Goal: Task Accomplishment & Management: Manage account settings

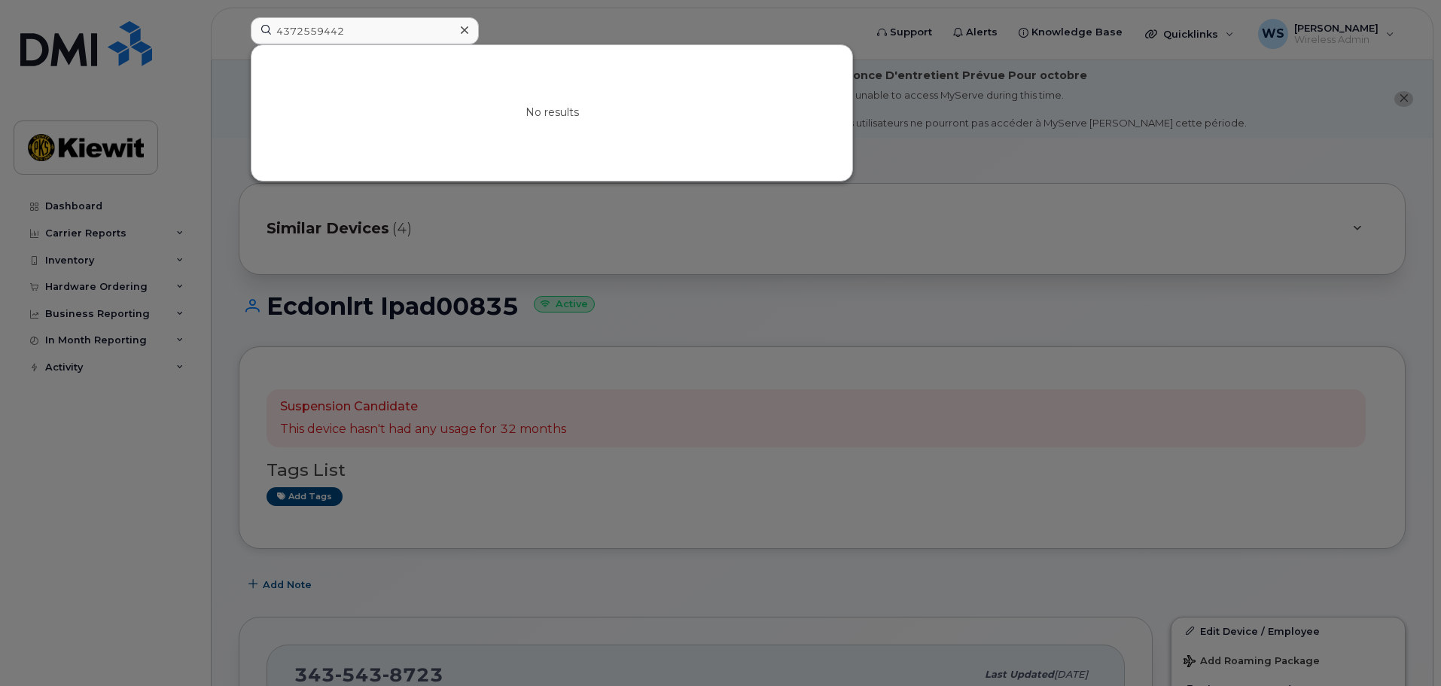
click at [321, 30] on input "4372559442" at bounding box center [365, 30] width 228 height 27
type input "szn"
click at [562, 137] on link "Go to Sign In Page" at bounding box center [552, 125] width 116 height 27
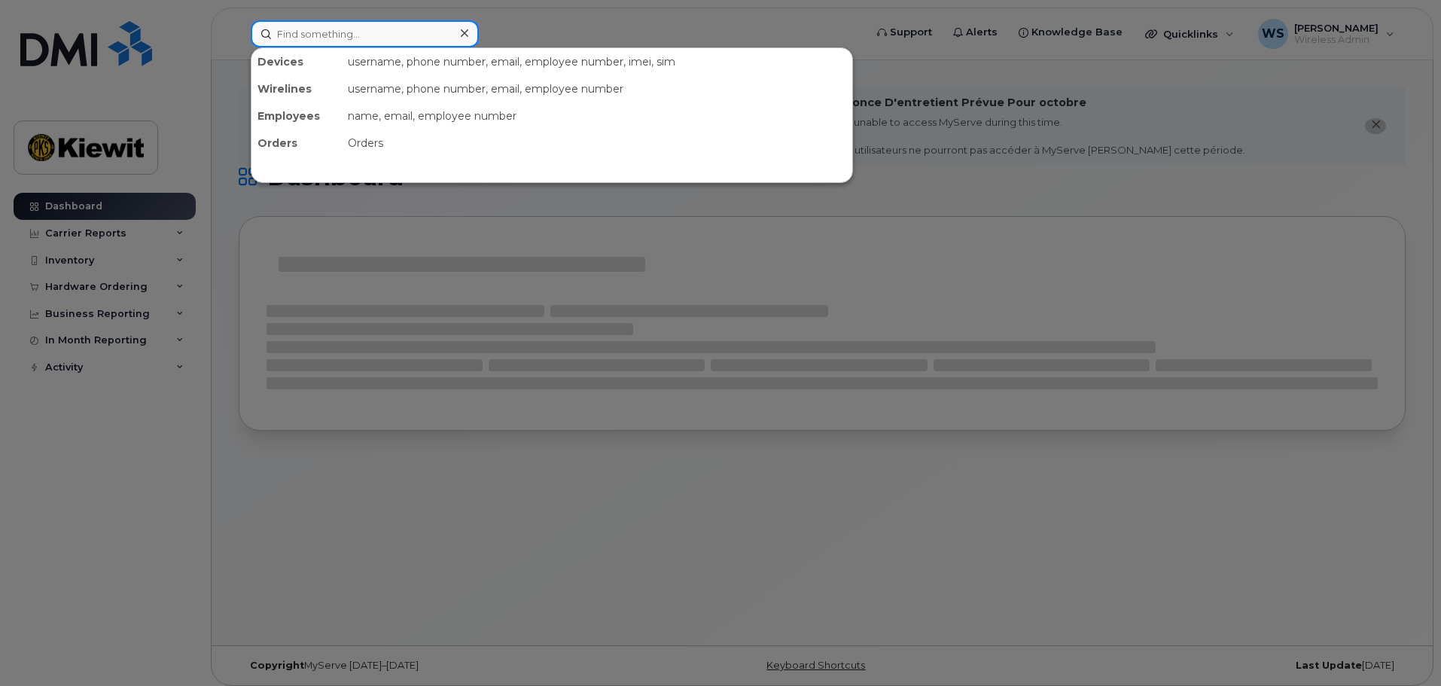
click at [343, 43] on input at bounding box center [365, 33] width 228 height 27
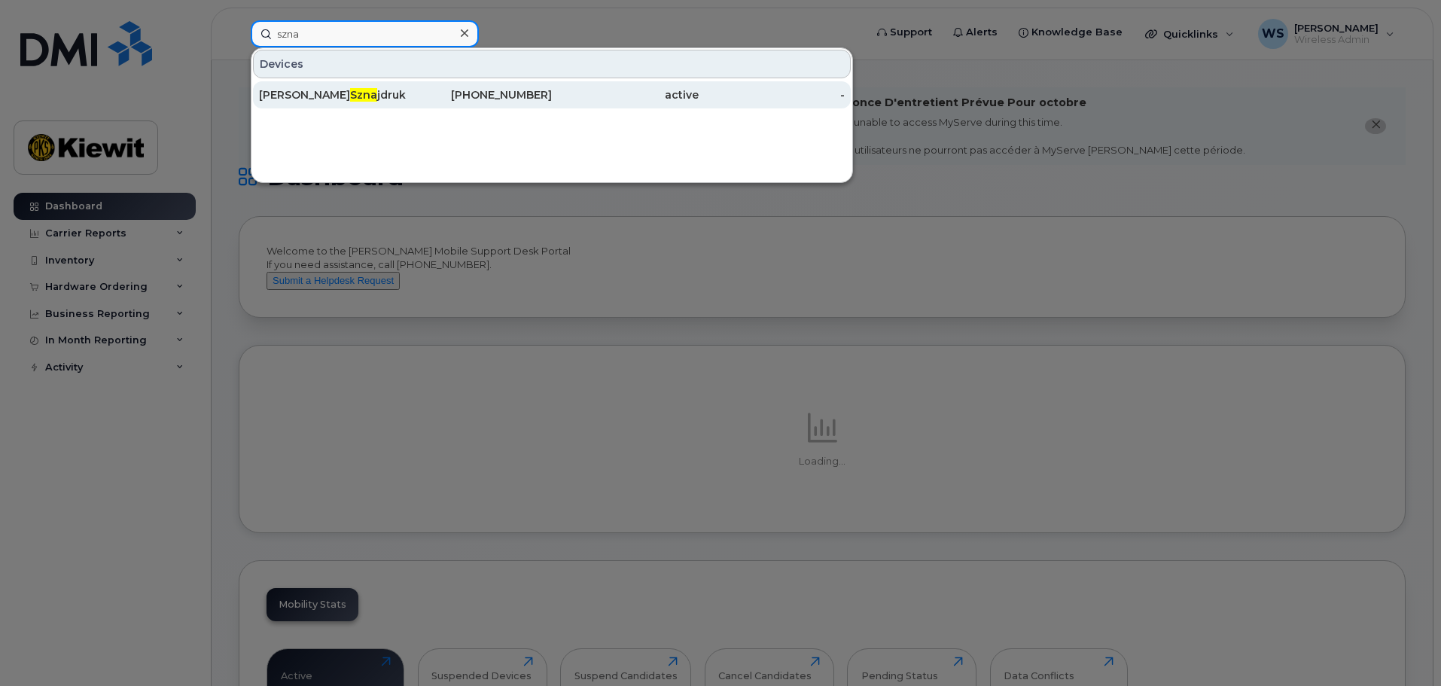
type input "szna"
click at [474, 93] on div "343-598-3435" at bounding box center [479, 94] width 147 height 15
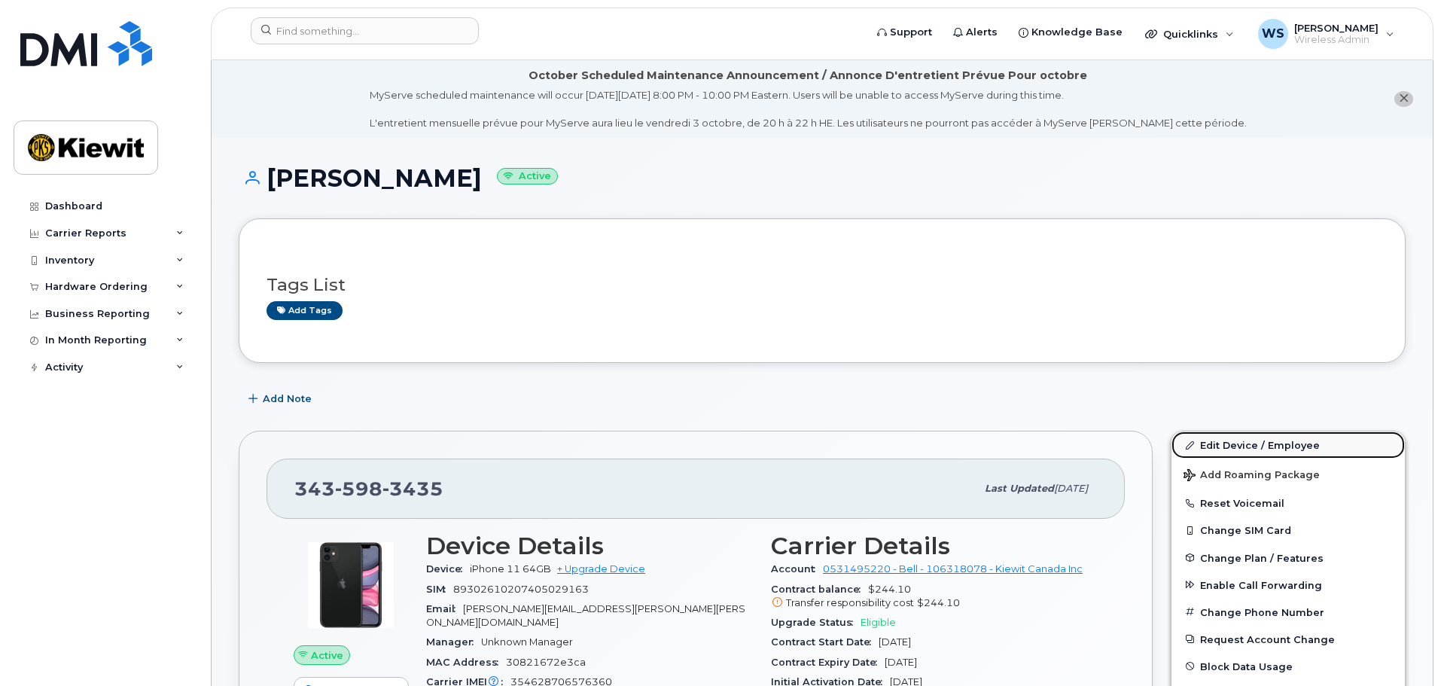
click at [1235, 445] on link "Edit Device / Employee" at bounding box center [1287, 444] width 233 height 27
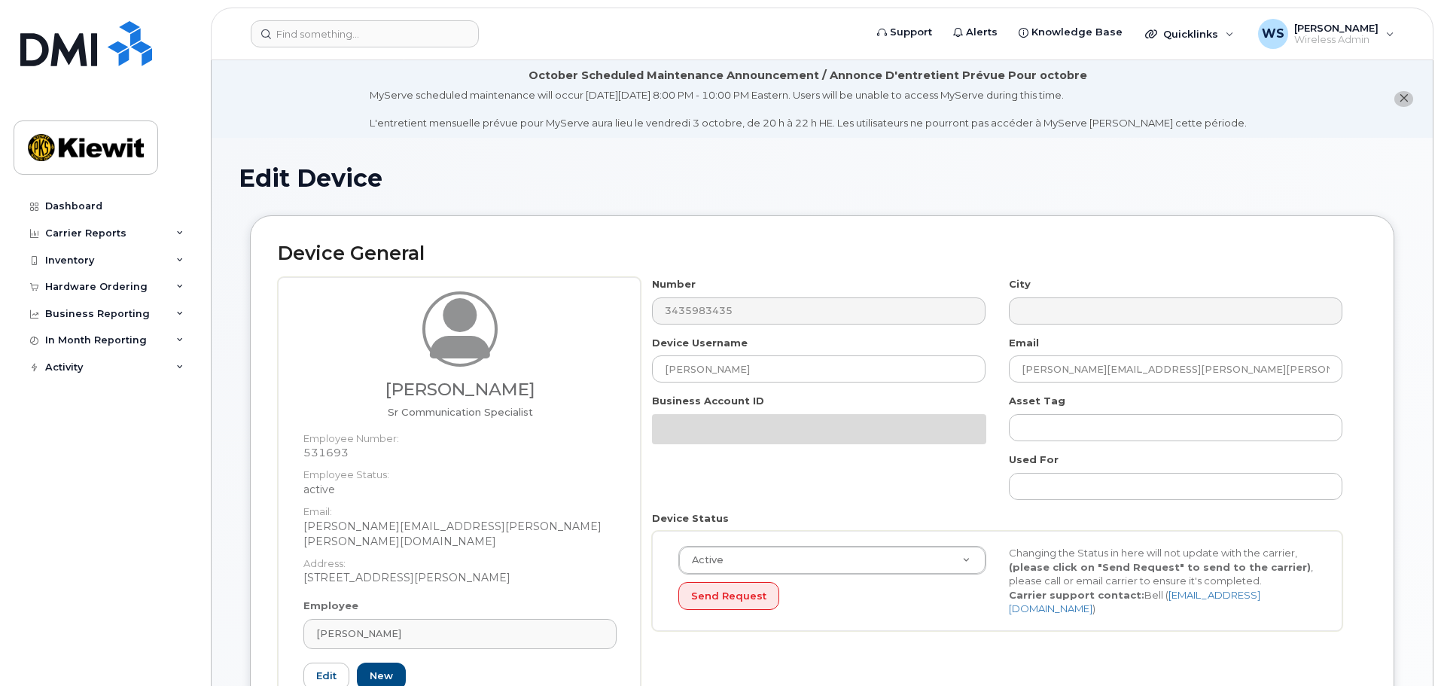
select select "14059"
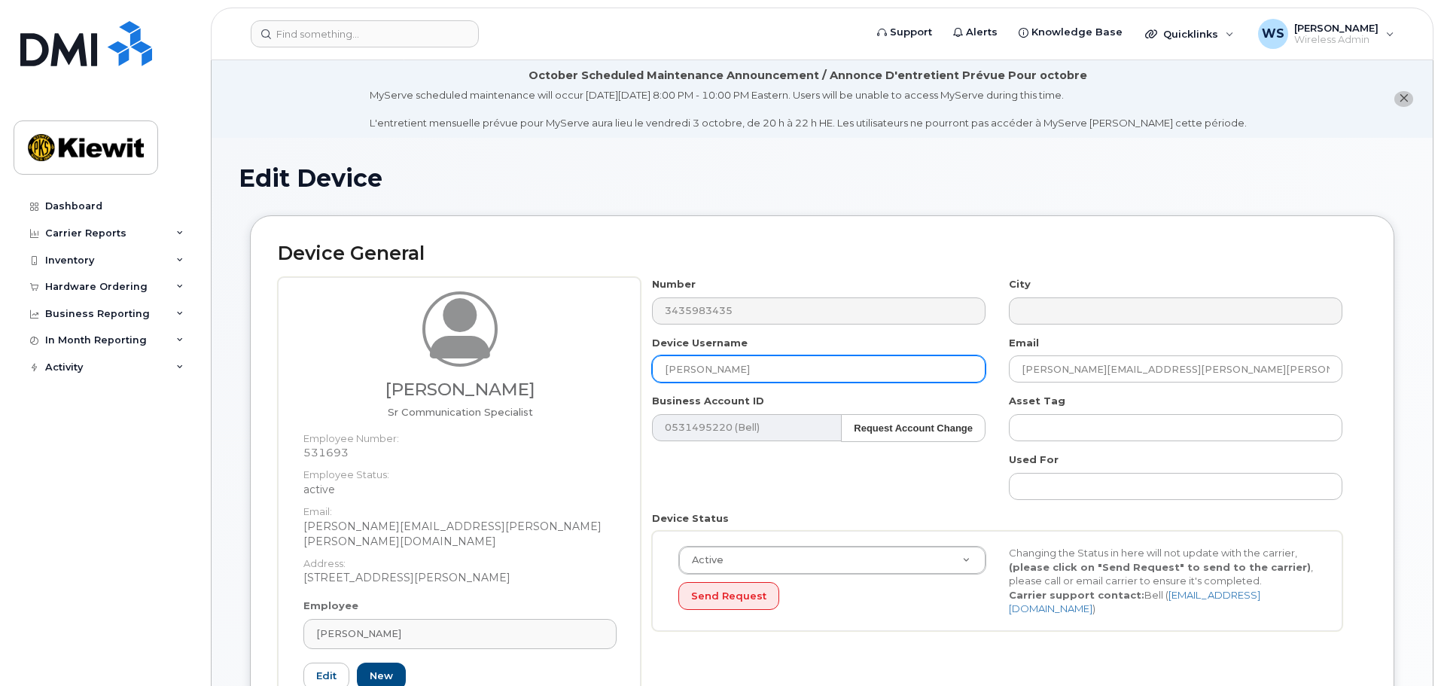
click at [826, 361] on input "[PERSON_NAME]" at bounding box center [818, 368] width 333 height 27
drag, startPoint x: 1251, startPoint y: 364, endPoint x: 877, endPoint y: 363, distance: 374.1
click at [871, 357] on div "Number 3435983435 City Device Username Email MICHAEL.SZNAJDRUK@KIEWIT.COM Busin…" at bounding box center [996, 459] width 713 height 365
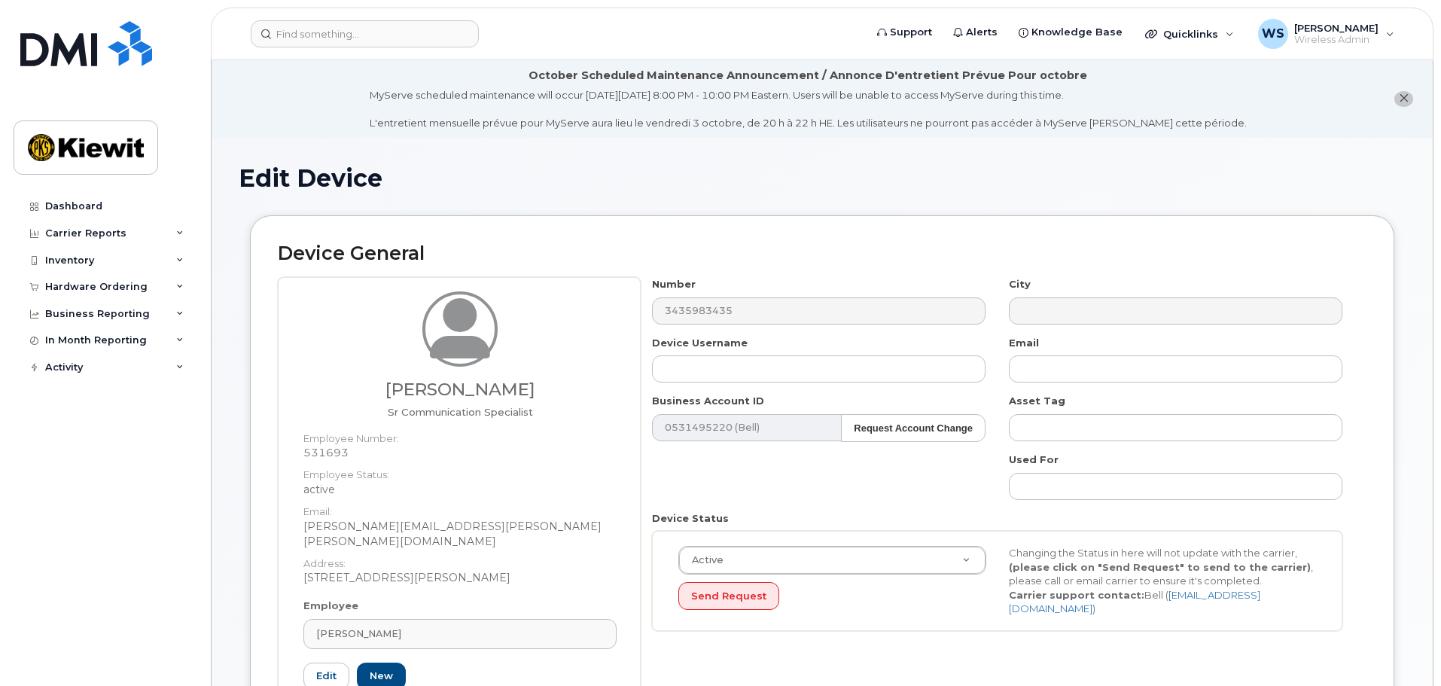
click at [1030, 597] on strong "Carrier support contact:" at bounding box center [1076, 595] width 135 height 12
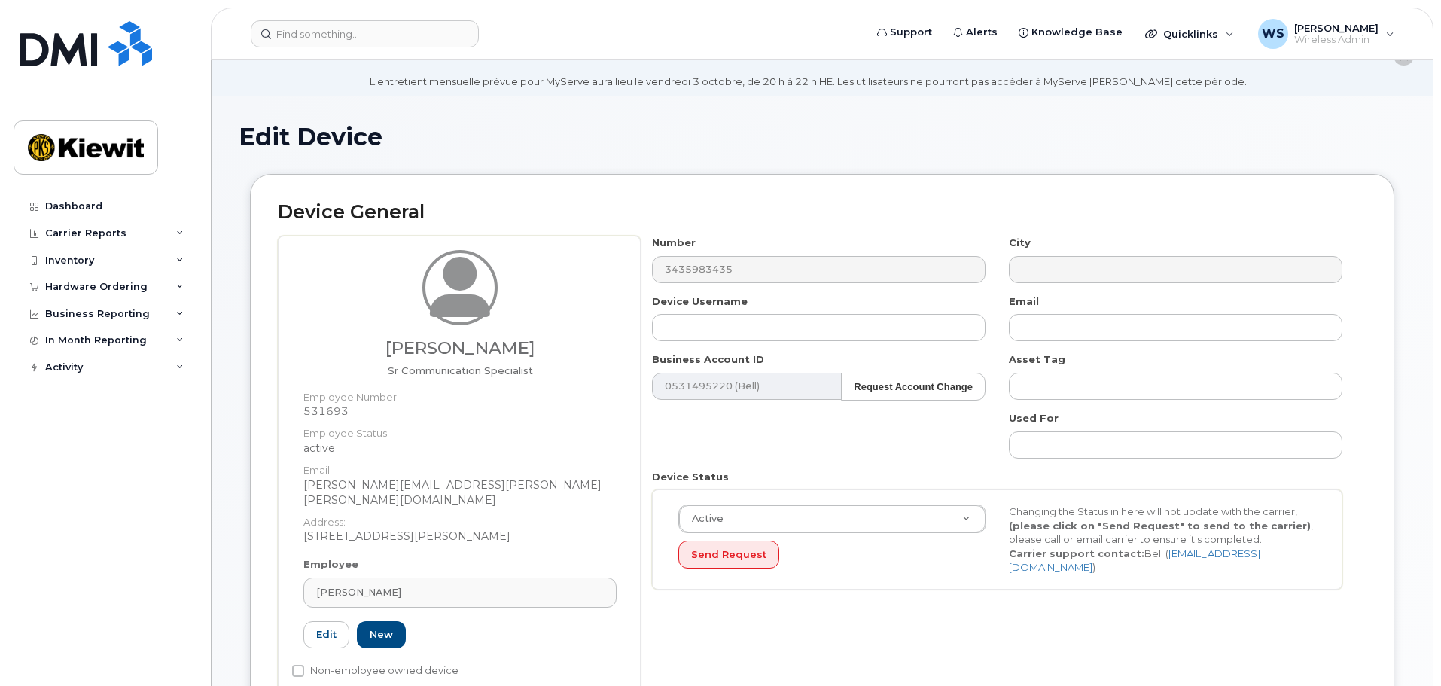
scroll to position [151, 0]
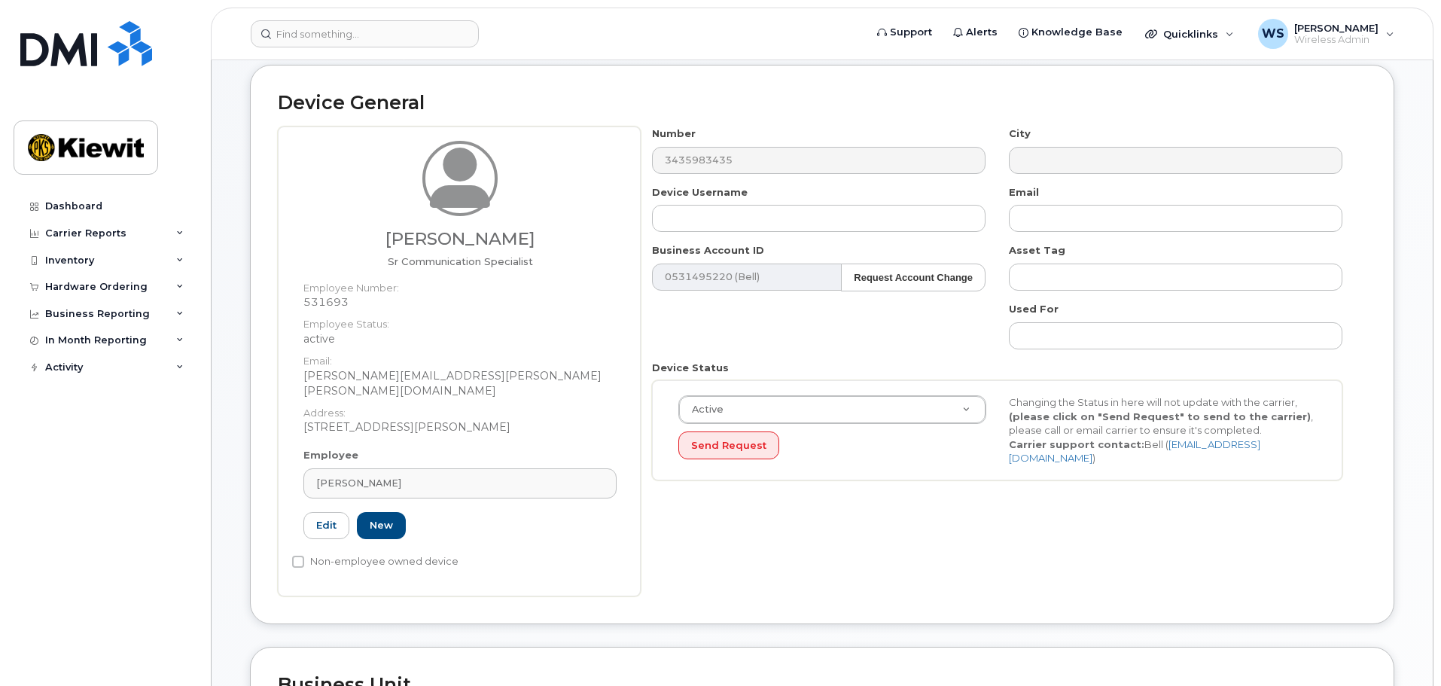
click at [985, 551] on div "Number 3435983435 City Device Username Email Business Account ID 0531495220 (Be…" at bounding box center [1003, 361] width 726 height 470
click at [489, 476] on div "[PERSON_NAME]" at bounding box center [460, 483] width 288 height 14
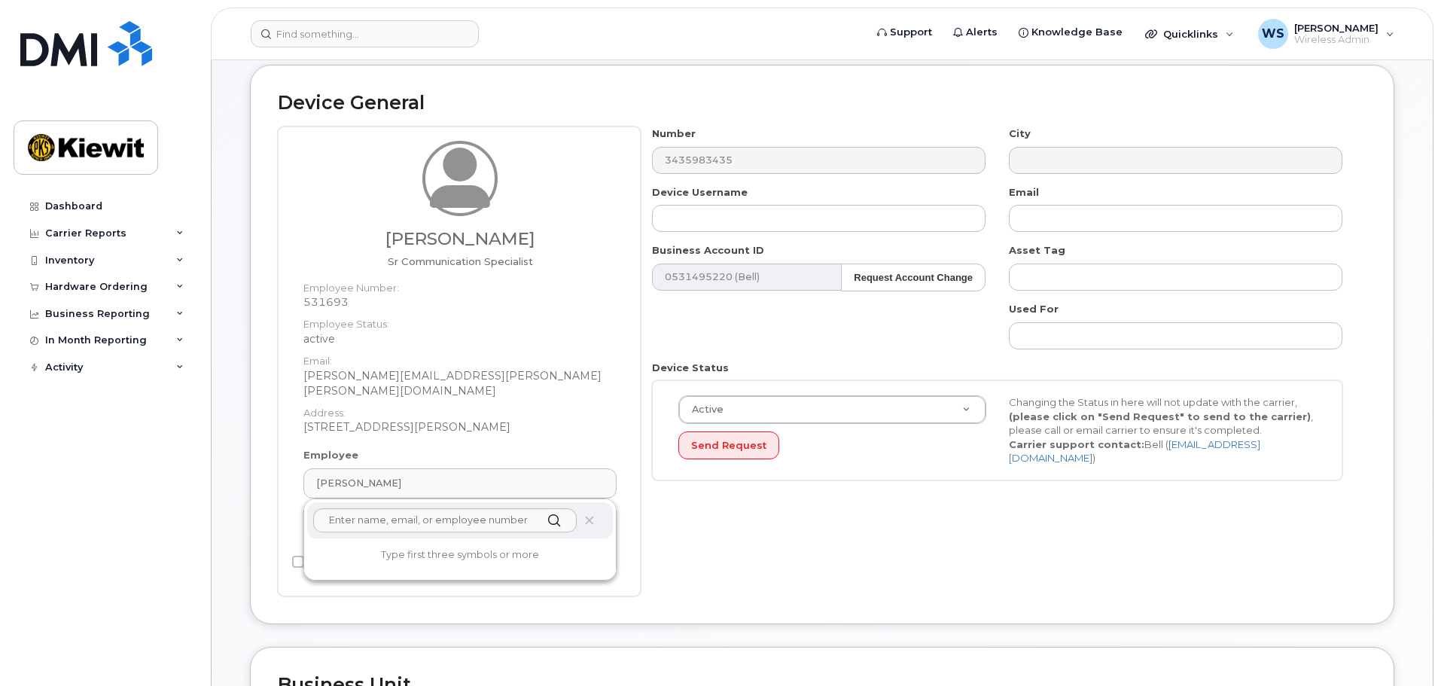
click at [870, 566] on div "Number 3435983435 City Device Username Email Business Account ID 0531495220 (Be…" at bounding box center [1003, 361] width 726 height 470
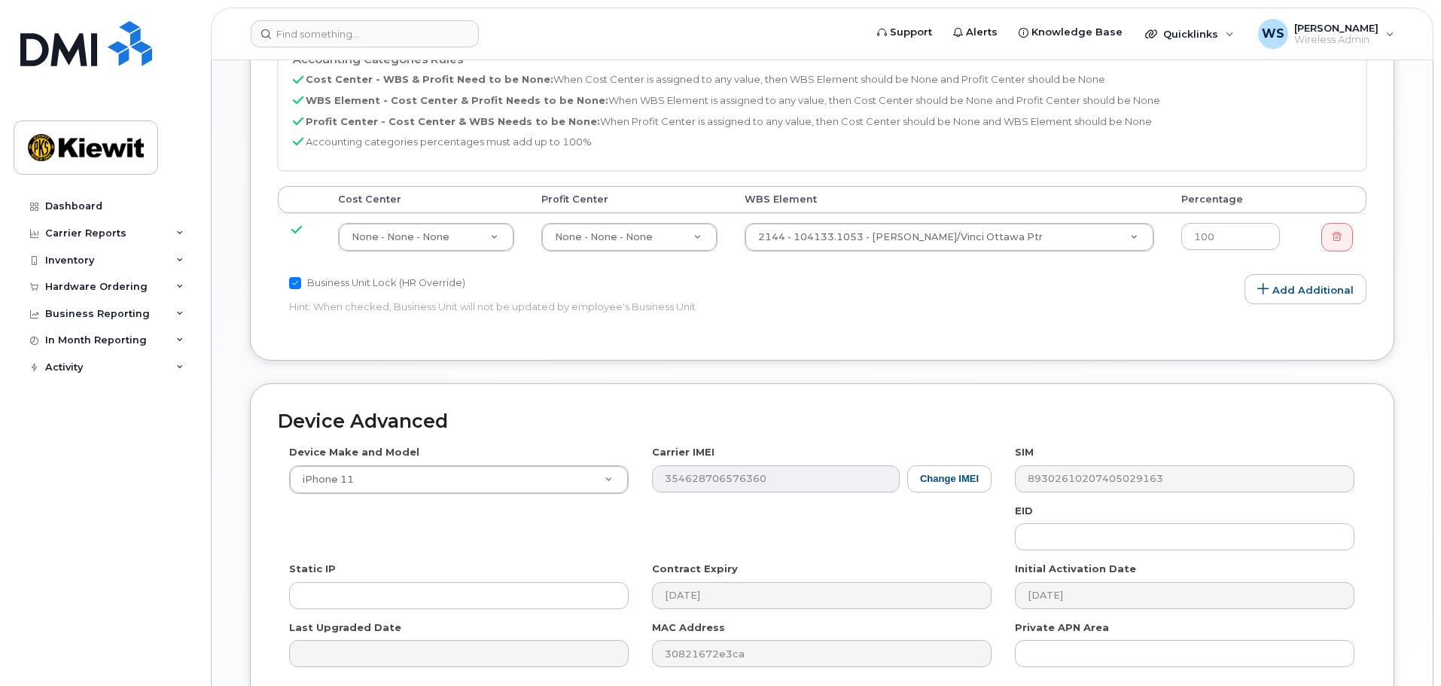
scroll to position [959, 0]
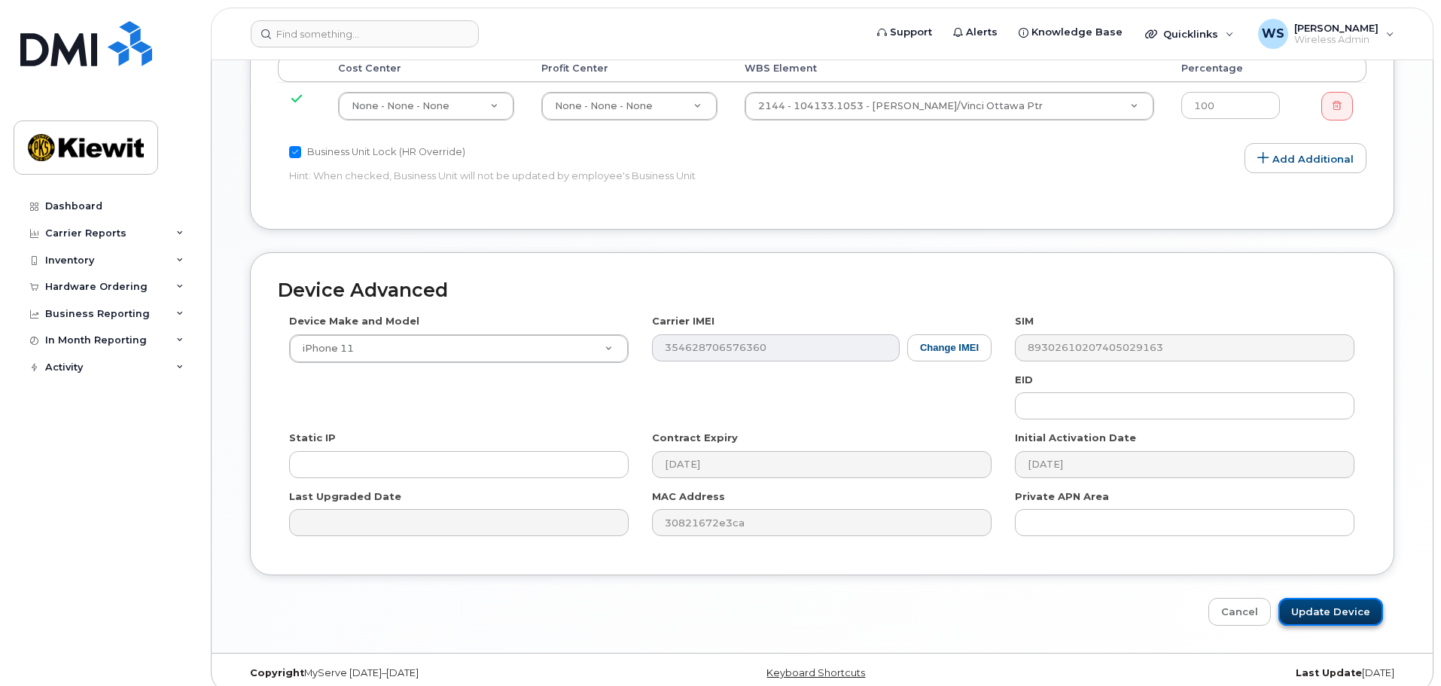
click at [1337, 598] on input "Update Device" at bounding box center [1330, 612] width 105 height 28
type input "Saving..."
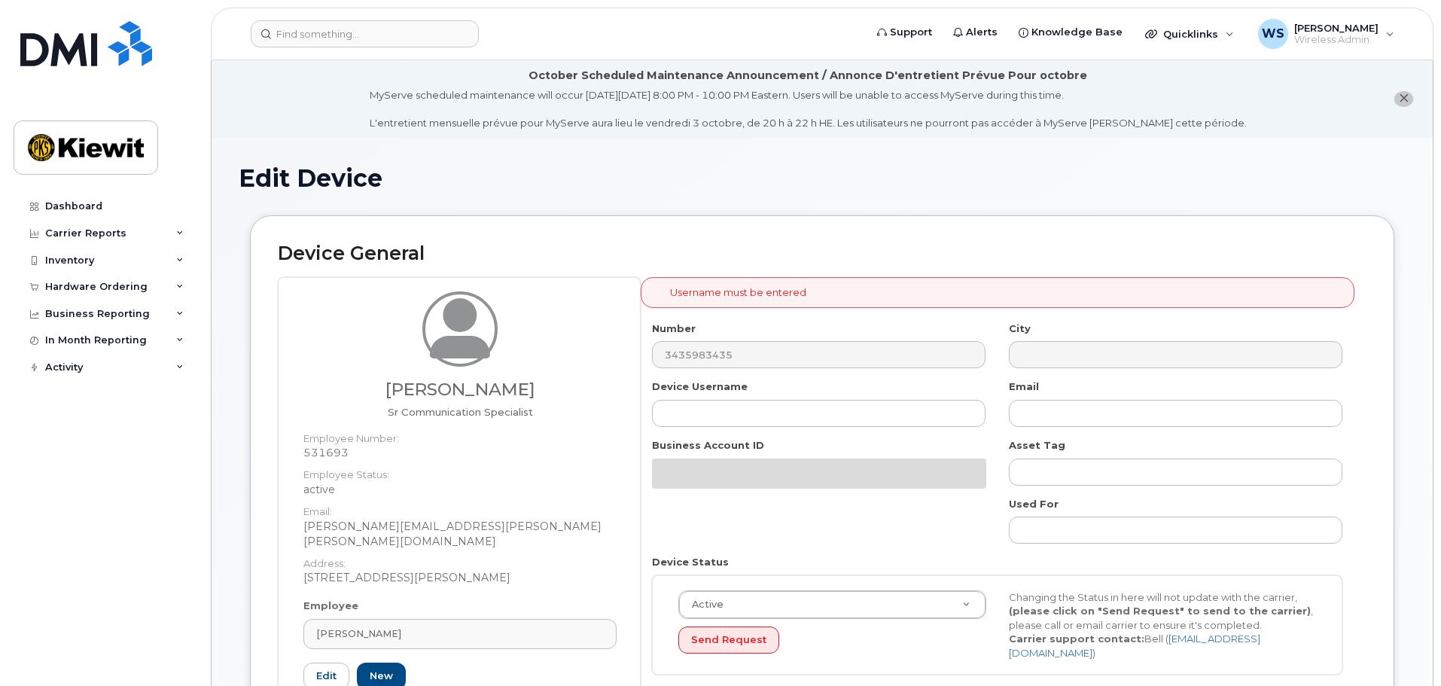
select select "14059"
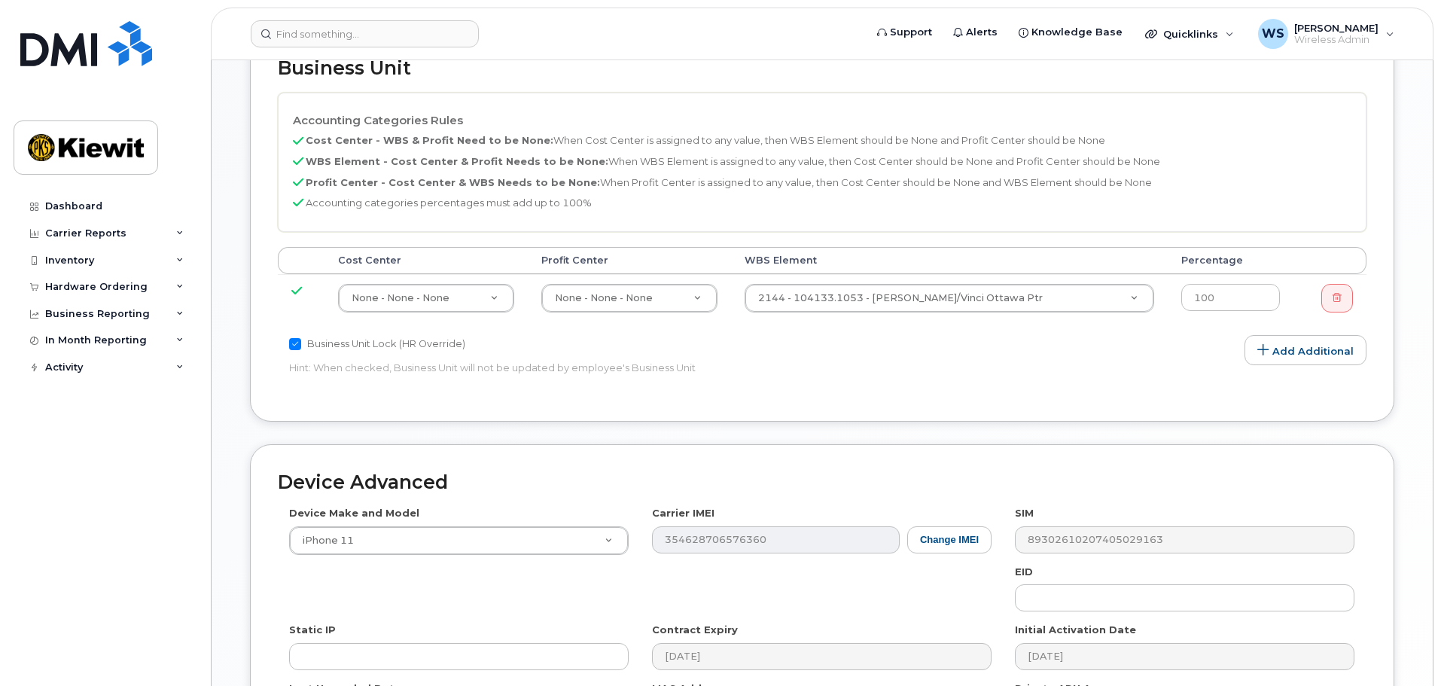
scroll to position [959, 0]
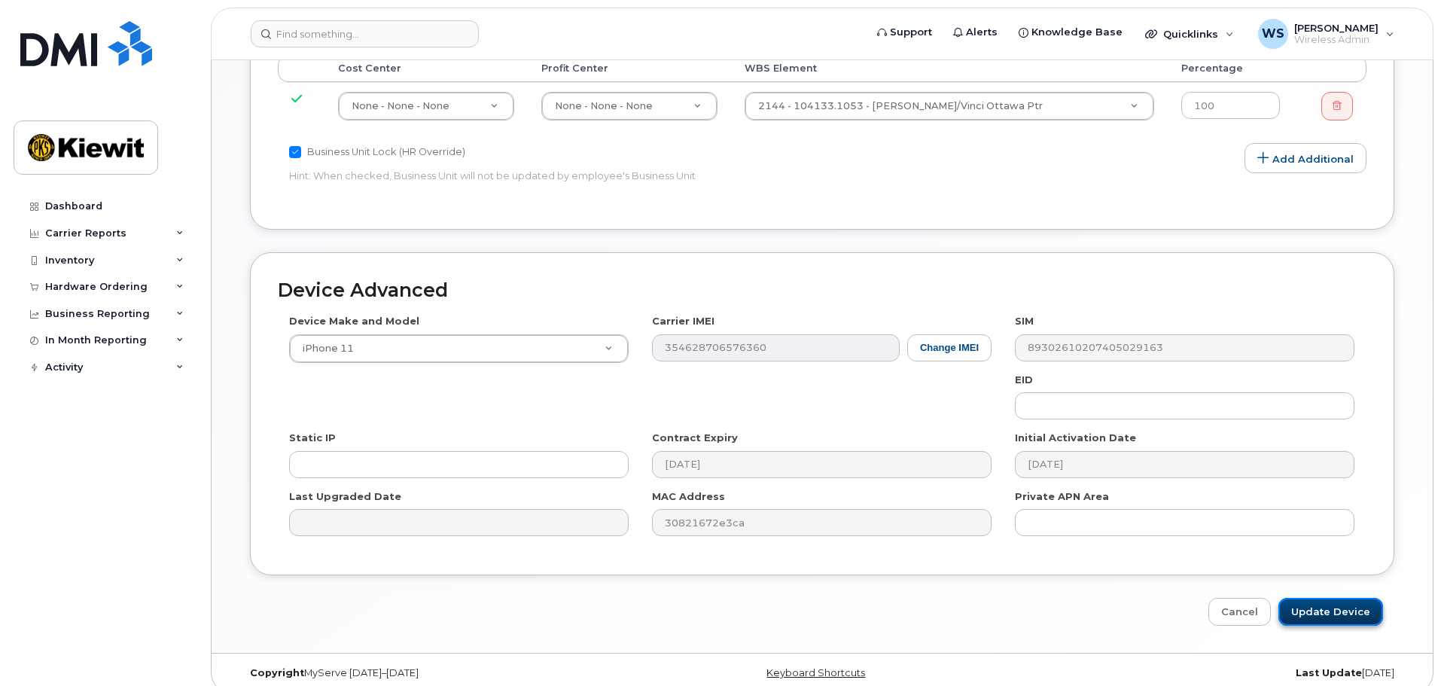
click at [1340, 598] on input "Update Device" at bounding box center [1330, 612] width 105 height 28
type input "Saving..."
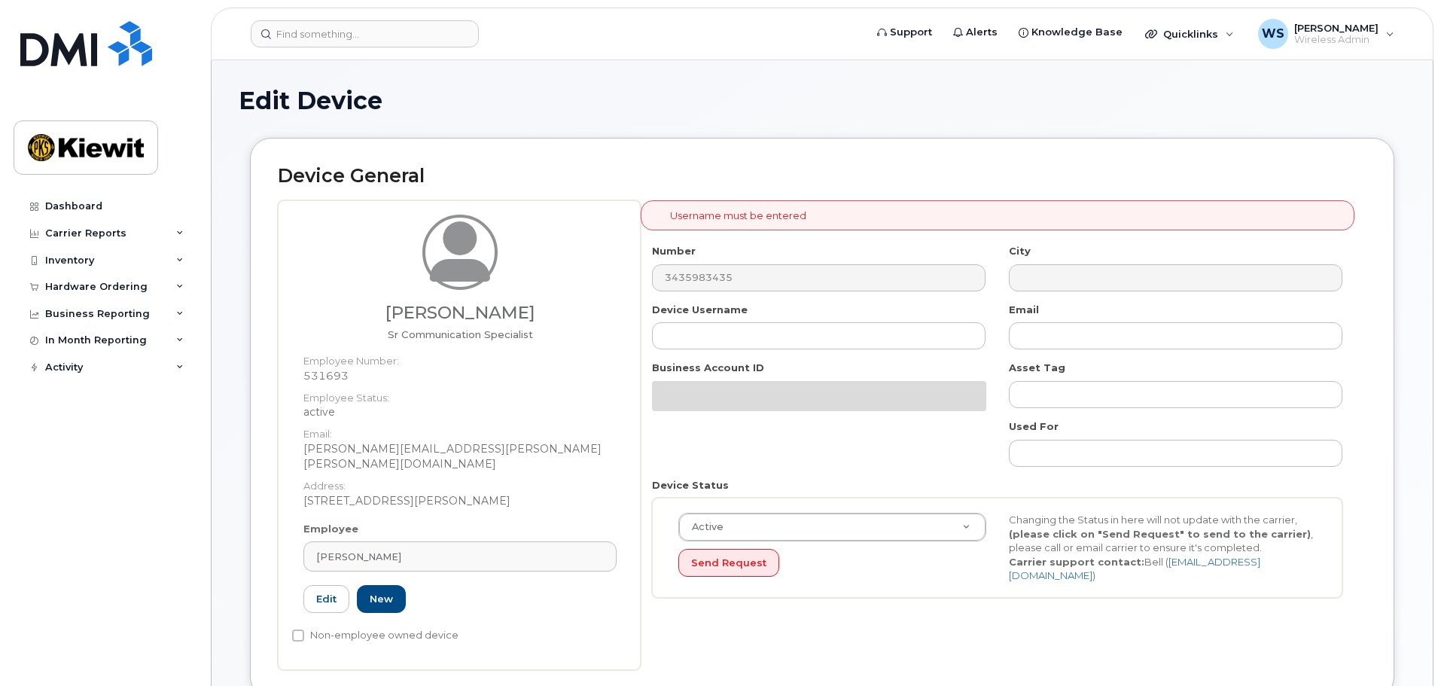
select select "14059"
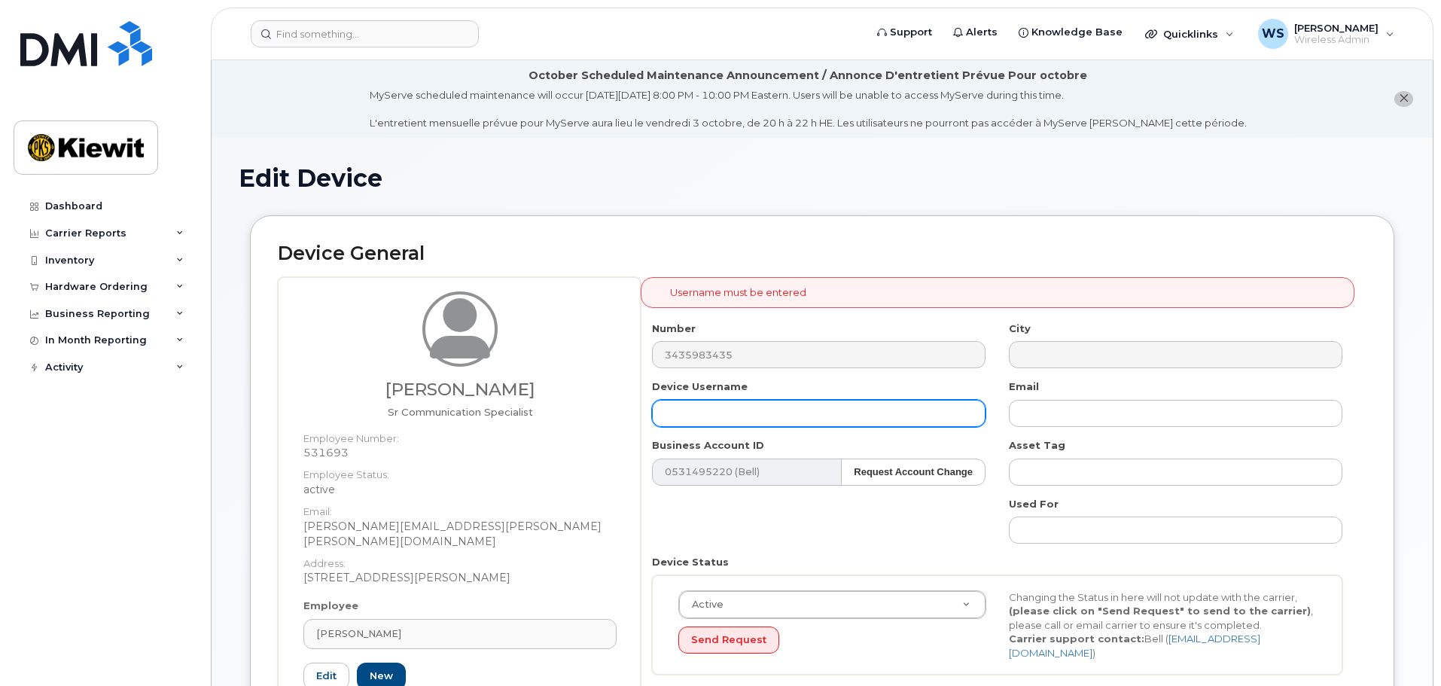
click at [804, 412] on input "text" at bounding box center [818, 413] width 333 height 27
type input "SPARE - SUSPENDED"
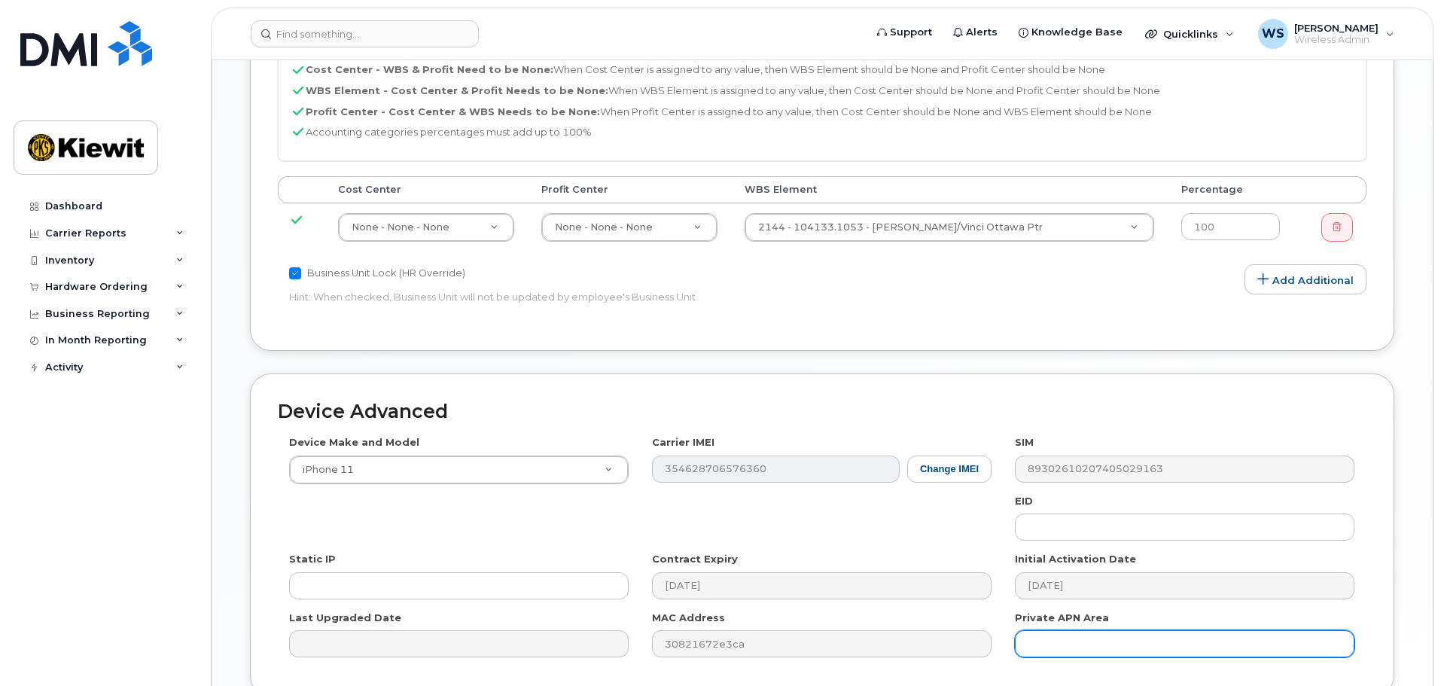
scroll to position [959, 0]
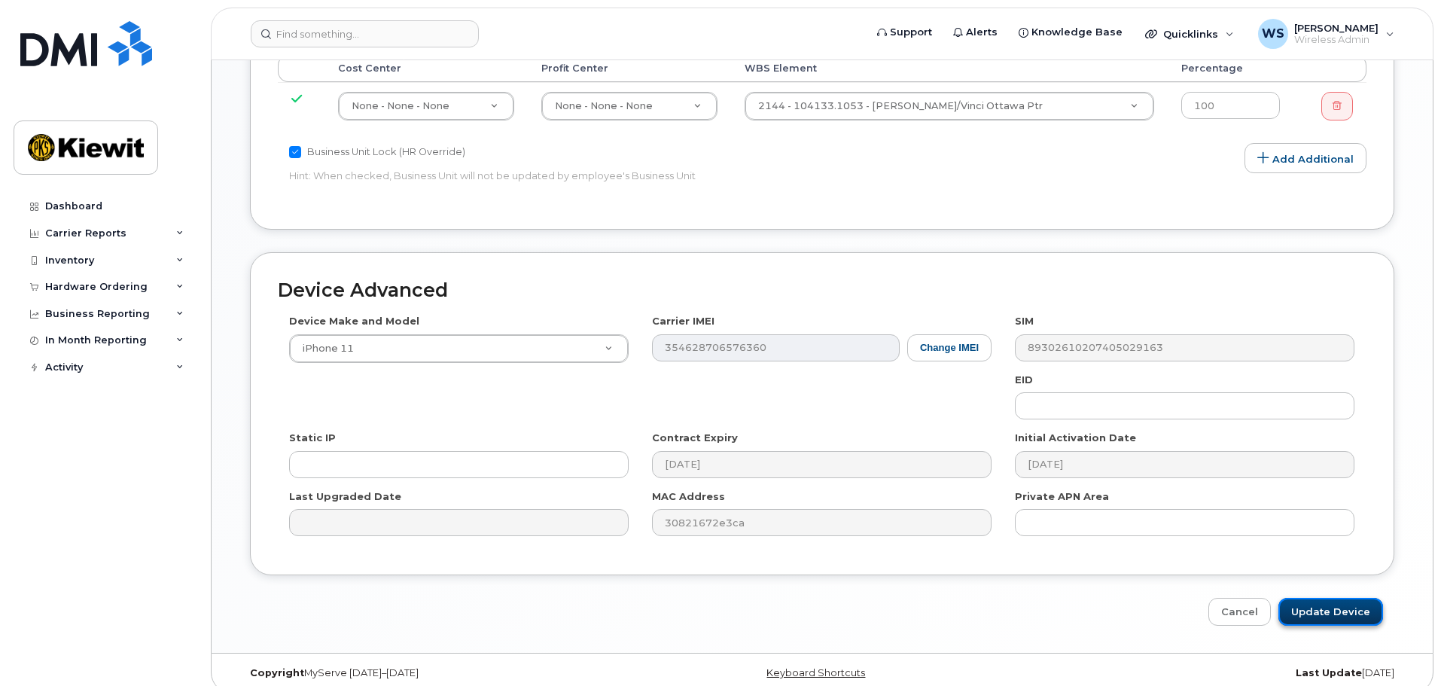
click at [1335, 600] on input "Update Device" at bounding box center [1330, 612] width 105 height 28
type input "Saving..."
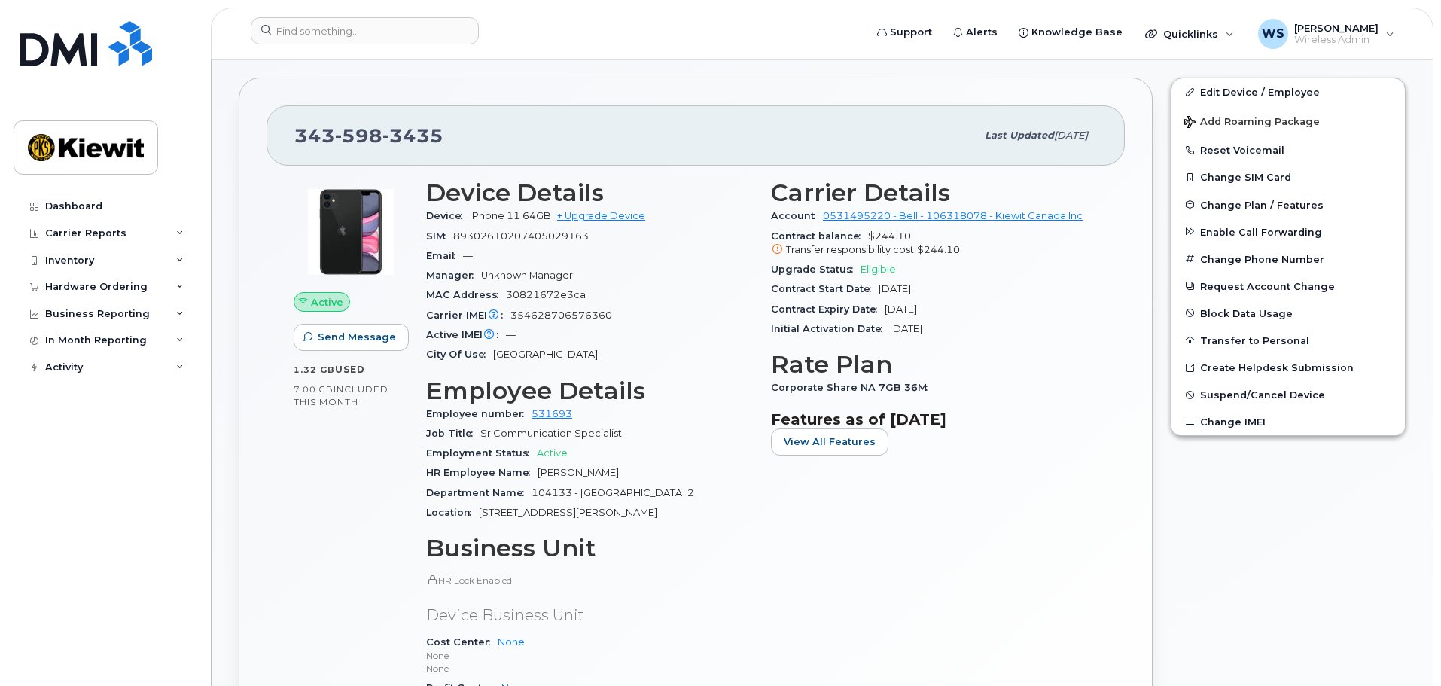
scroll to position [301, 0]
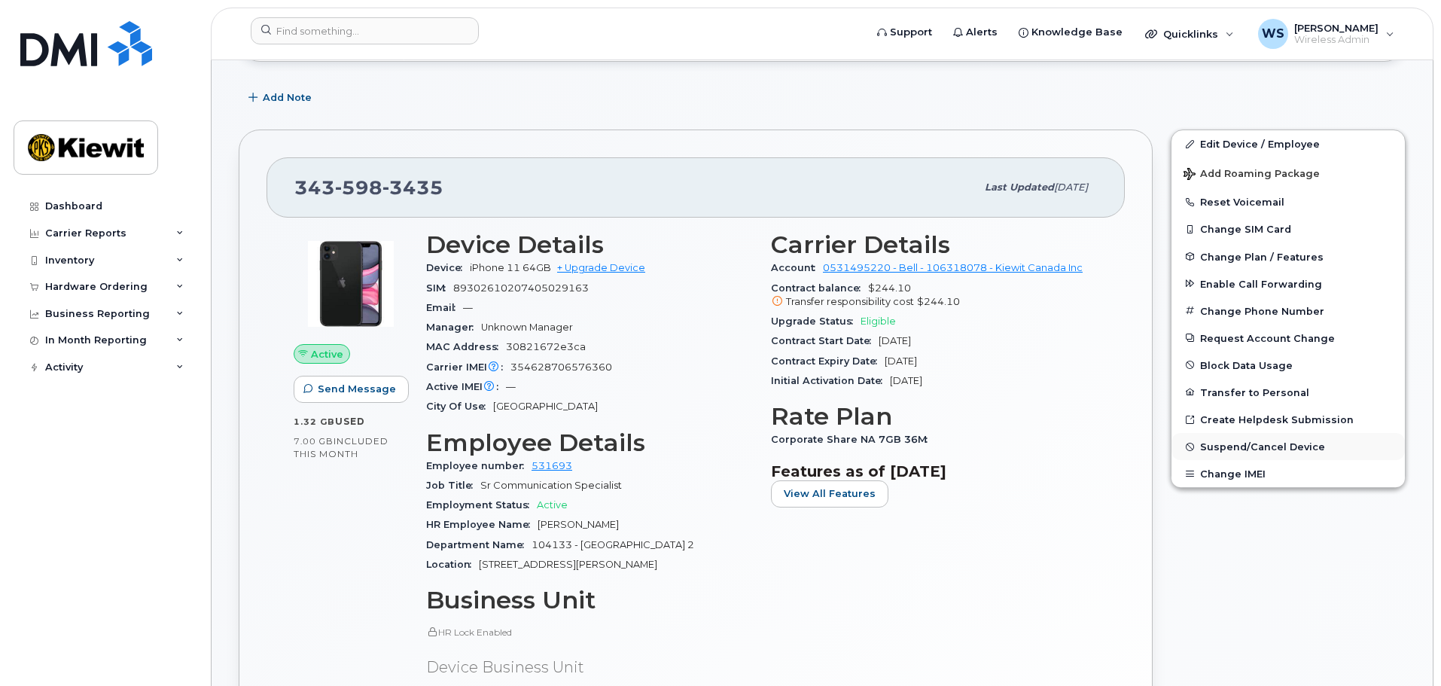
click at [1231, 445] on span "Suspend/Cancel Device" at bounding box center [1262, 446] width 125 height 11
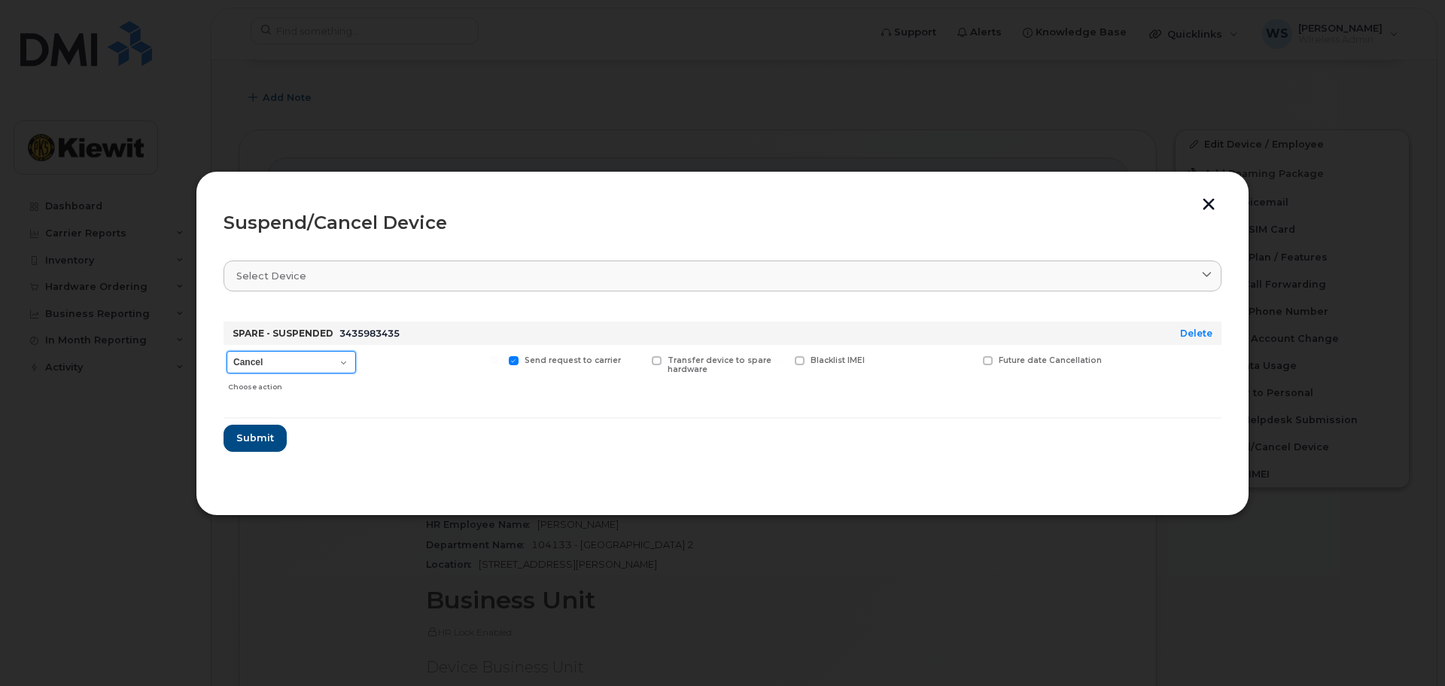
click at [324, 361] on select "Cancel Suspend - Extend Suspension Suspend - Reduced Rate Suspend - Full Rate S…" at bounding box center [291, 362] width 129 height 23
select select "[object Object]"
click at [227, 351] on select "Cancel Suspend - Extend Suspension Suspend - Reduced Rate Suspend - Full Rate S…" at bounding box center [291, 362] width 129 height 23
click at [252, 438] on span "Submit" at bounding box center [255, 438] width 38 height 14
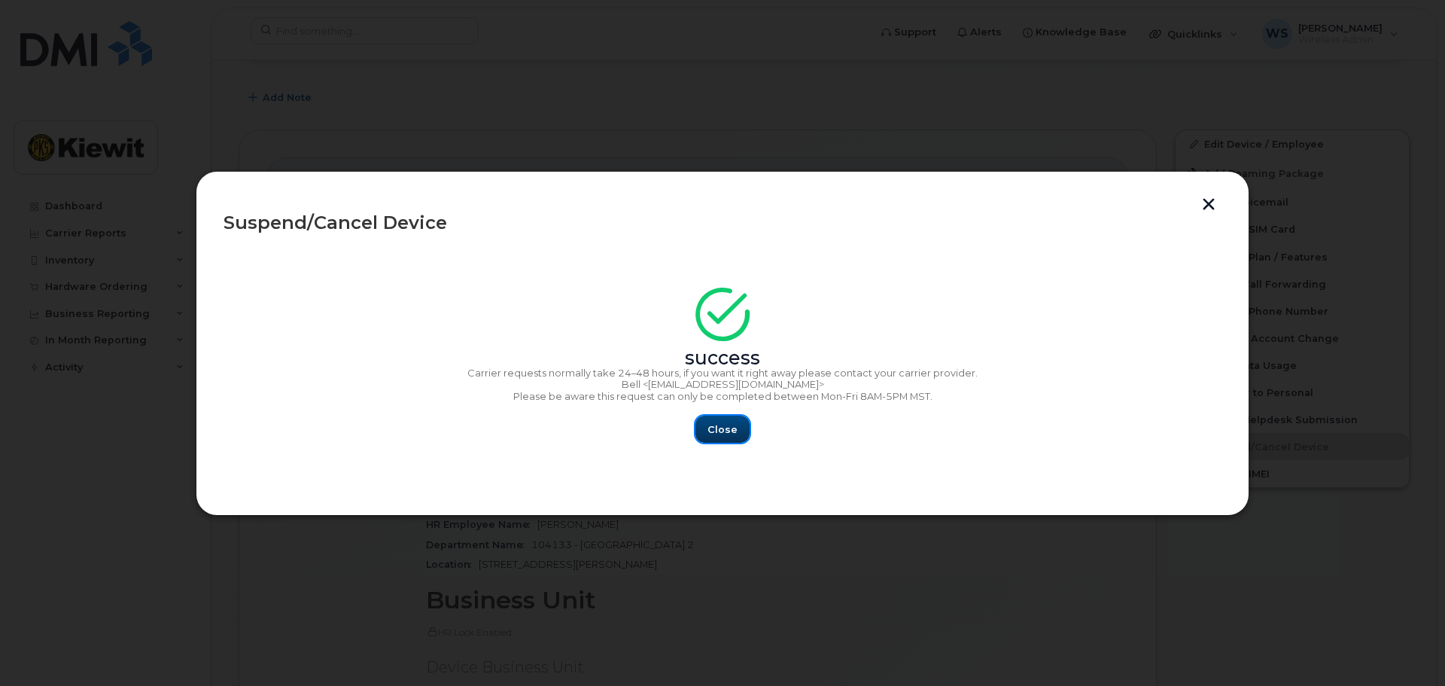
click at [727, 430] on span "Close" at bounding box center [722, 429] width 30 height 14
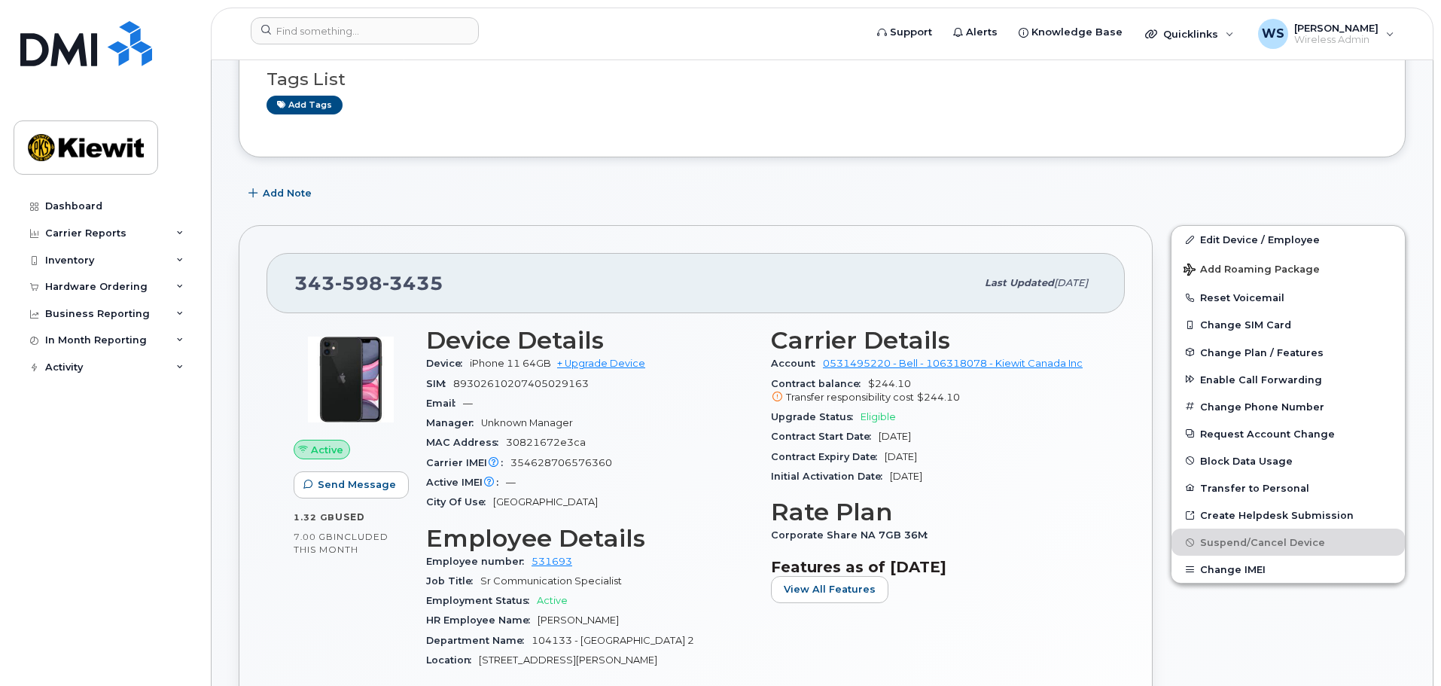
scroll to position [0, 0]
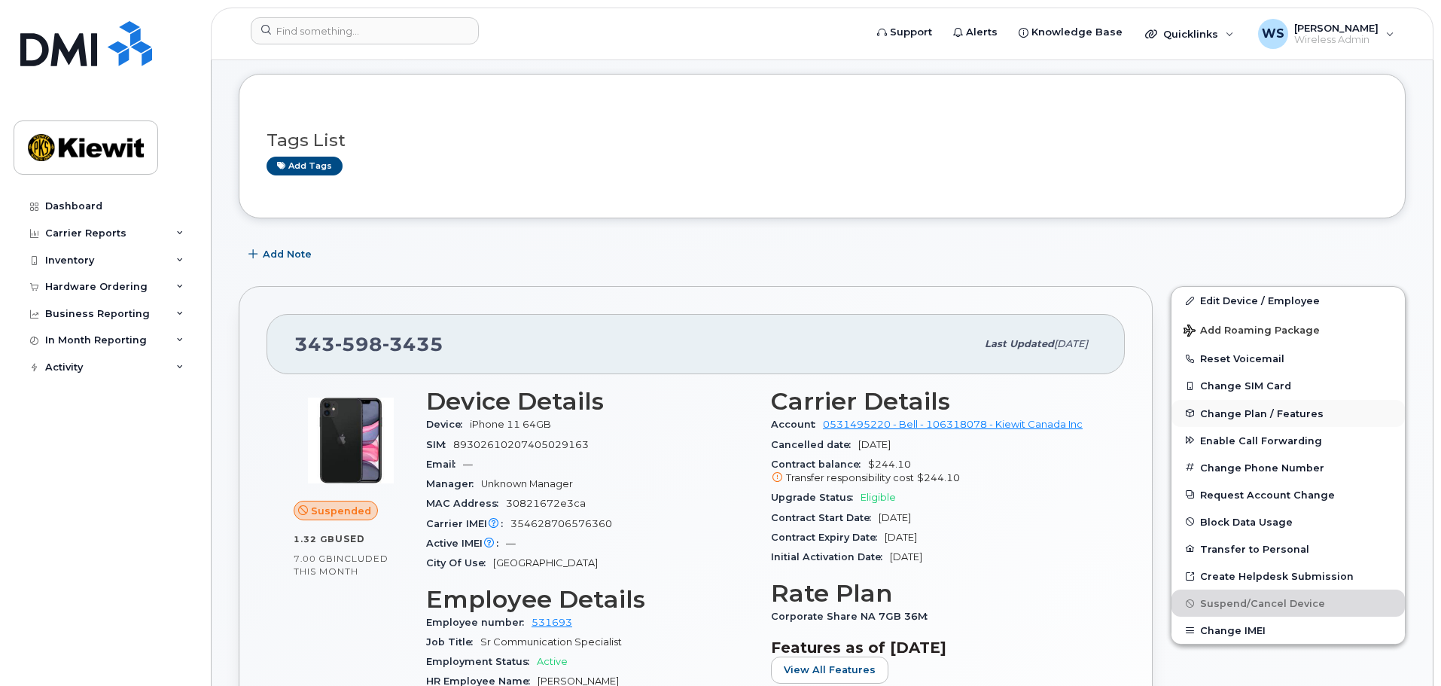
scroll to position [226, 0]
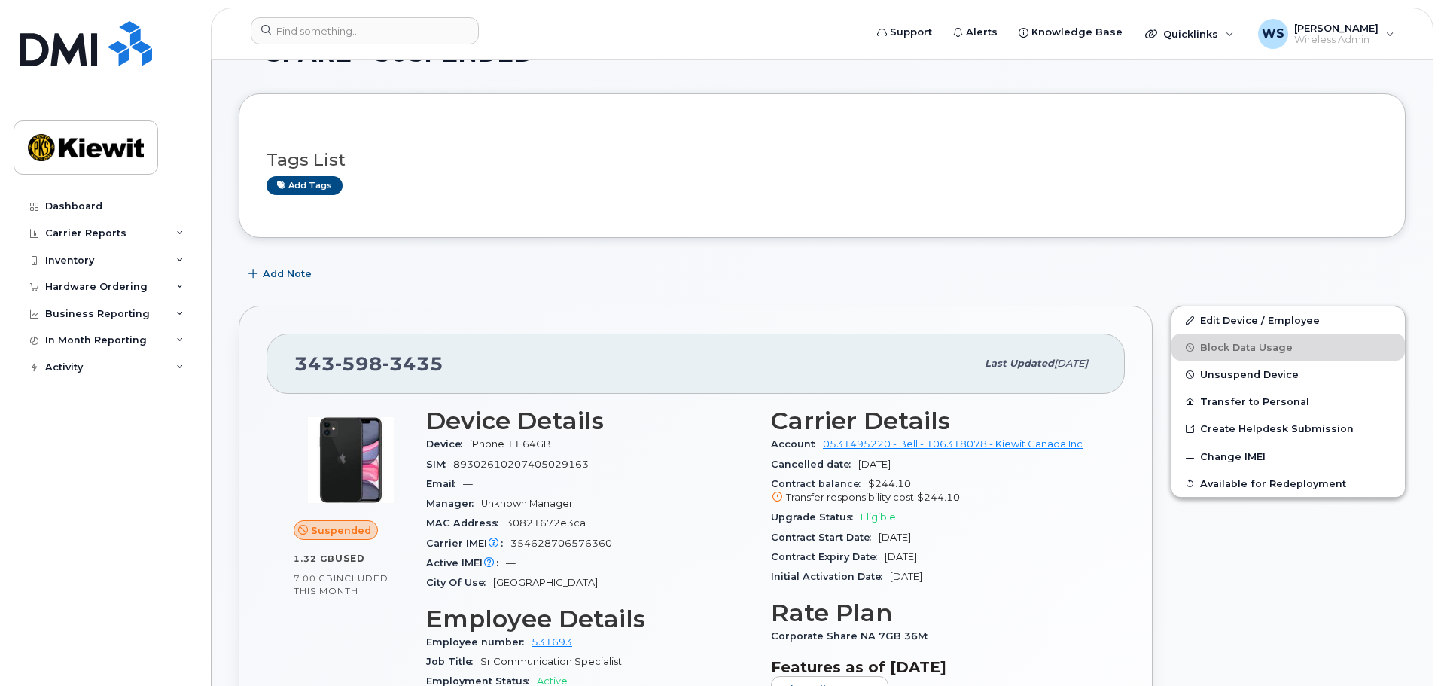
scroll to position [75, 0]
